Goal: Check status

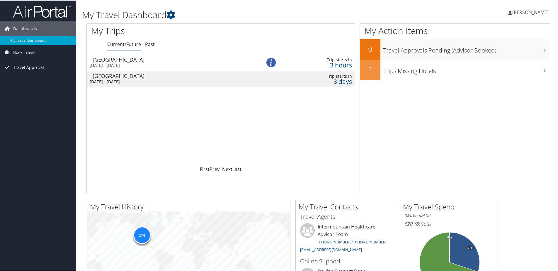
click at [94, 65] on div "[DATE] - [DATE]" at bounding box center [168, 64] width 156 height 5
